Goal: Task Accomplishment & Management: Use online tool/utility

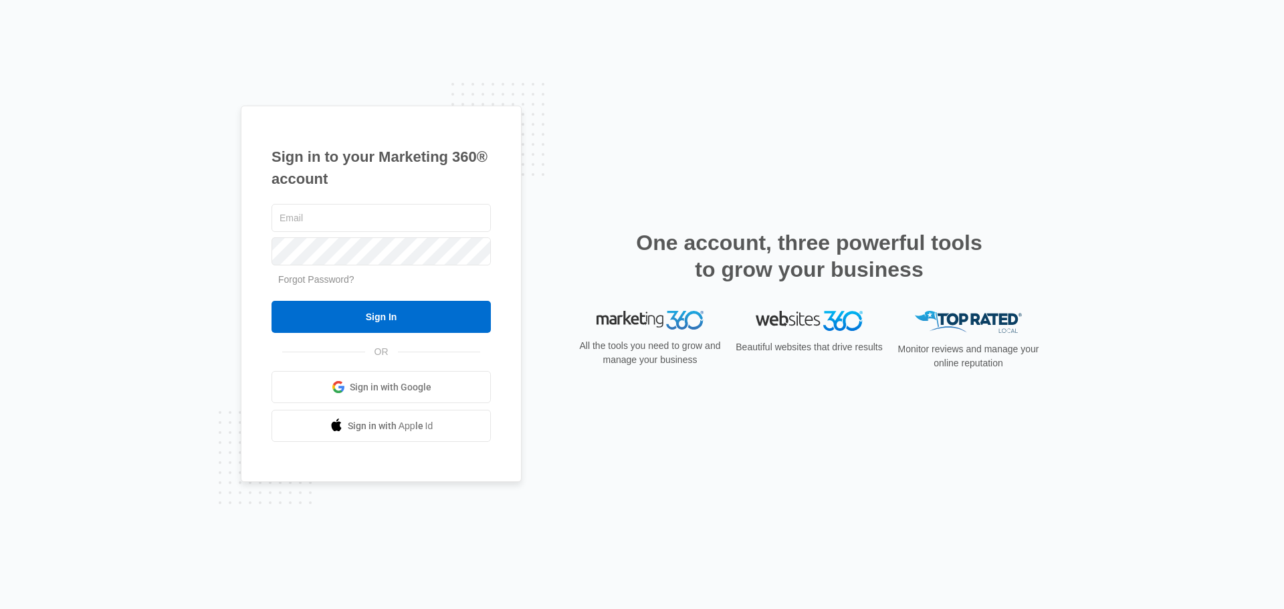
drag, startPoint x: 335, startPoint y: 183, endPoint x: 339, endPoint y: 196, distance: 14.0
click at [335, 183] on h1 "Sign in to your Marketing 360® account" at bounding box center [381, 168] width 219 height 44
click at [337, 212] on input "text" at bounding box center [381, 218] width 219 height 28
type input "[PERSON_NAME][EMAIL_ADDRESS][PERSON_NAME][DOMAIN_NAME]"
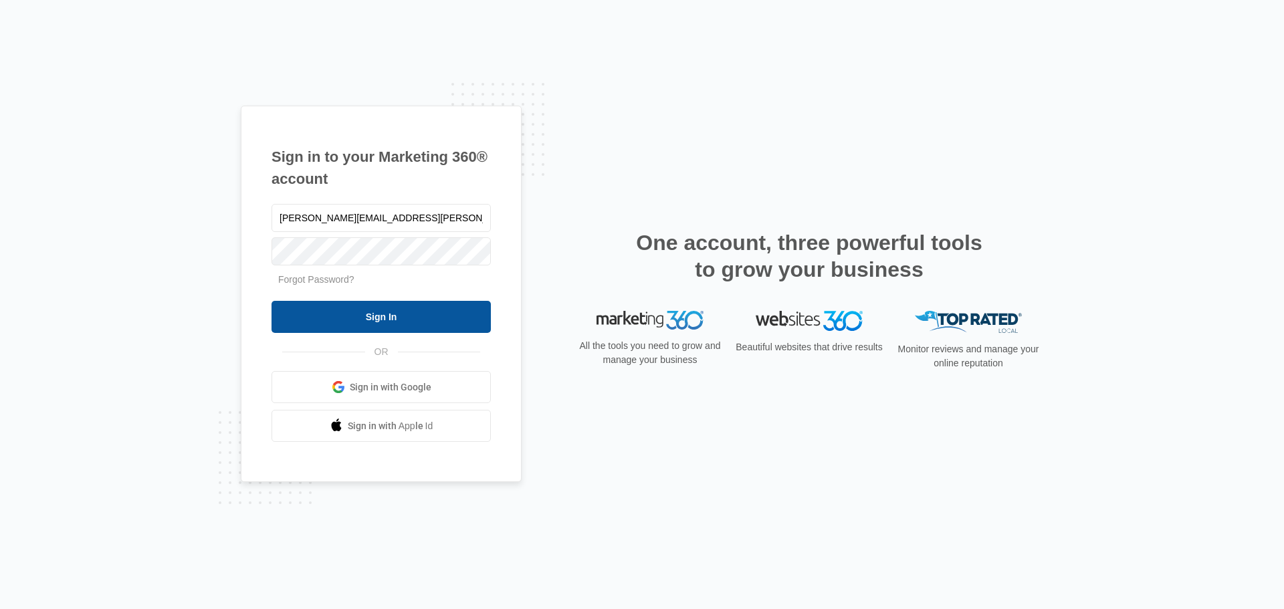
click at [373, 314] on input "Sign In" at bounding box center [381, 317] width 219 height 32
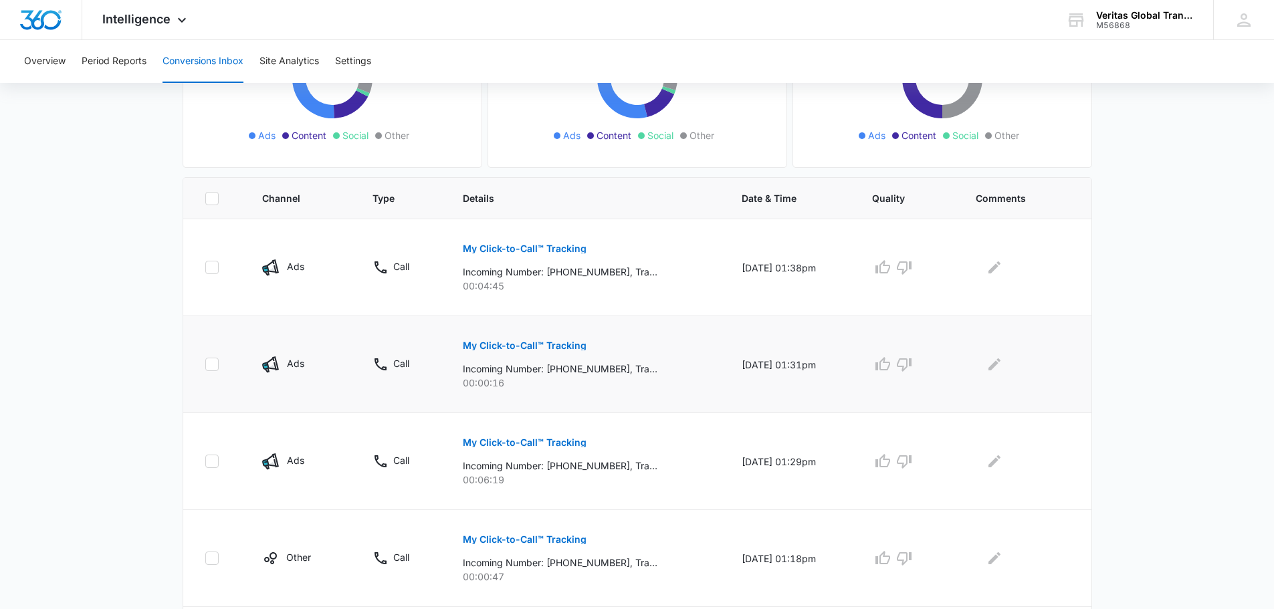
scroll to position [268, 0]
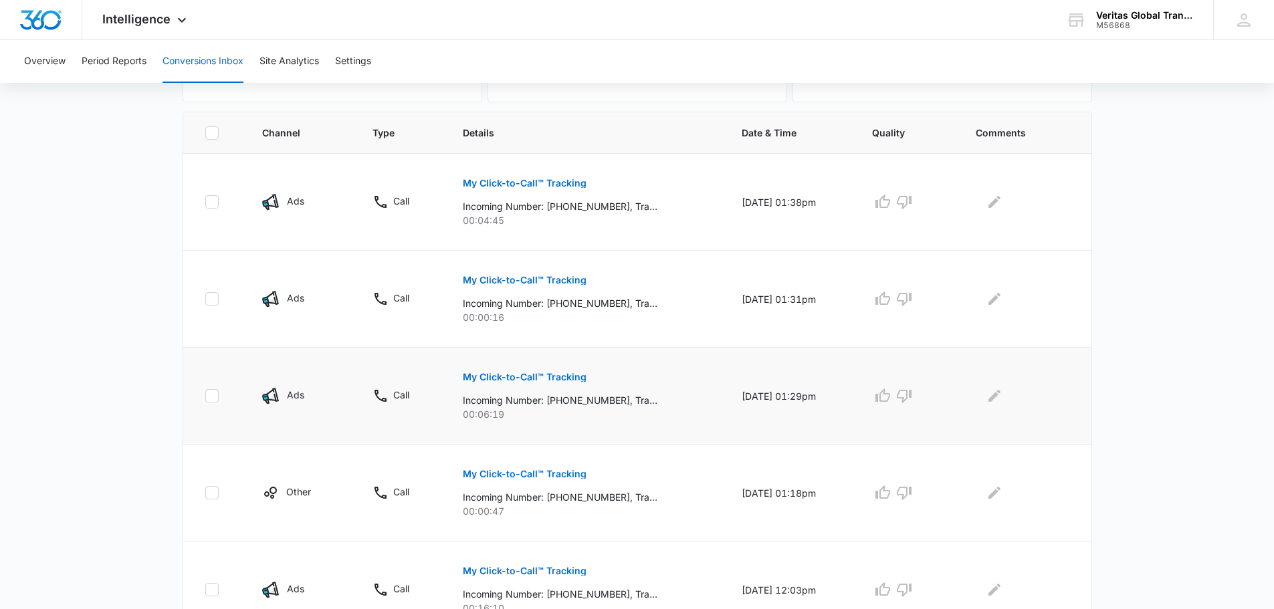
click at [514, 375] on p "My Click-to-Call™ Tracking" at bounding box center [525, 377] width 124 height 9
